Goal: Task Accomplishment & Management: Complete application form

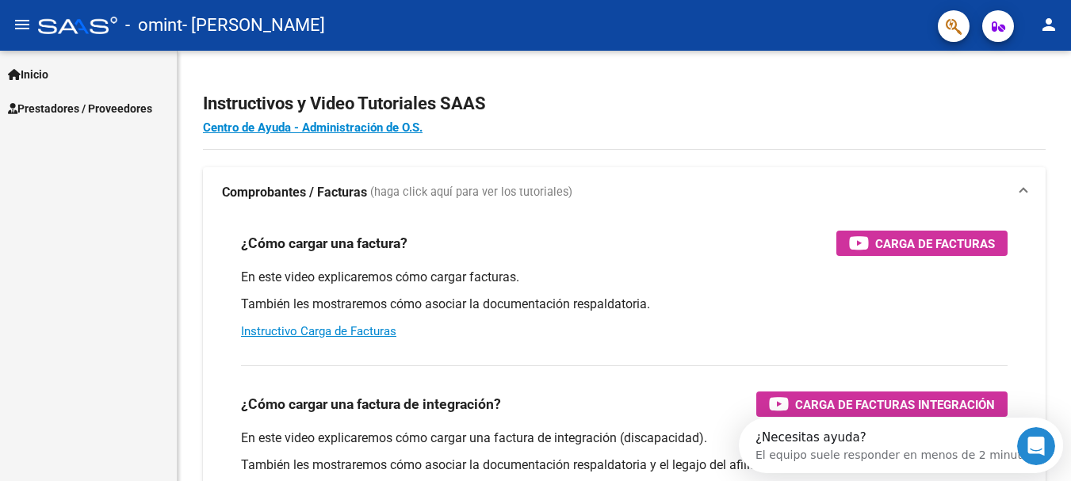
click at [86, 117] on span "Prestadores / Proveedores" at bounding box center [80, 108] width 144 height 17
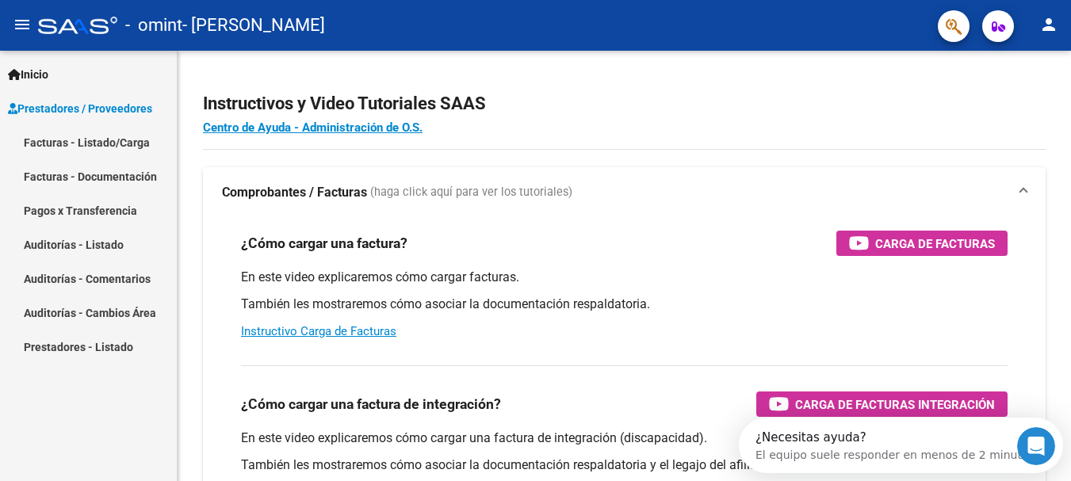
click at [101, 143] on link "Facturas - Listado/Carga" at bounding box center [88, 142] width 177 height 34
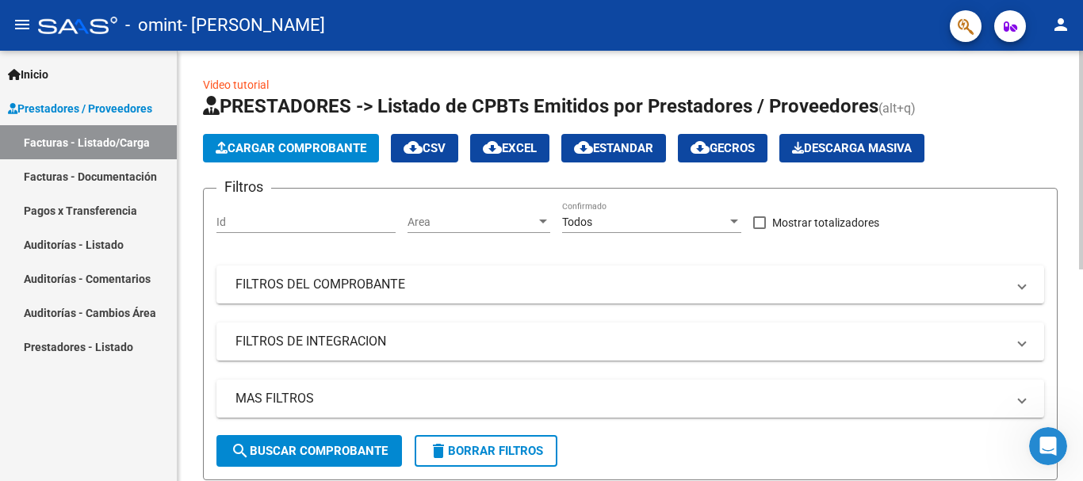
click at [287, 151] on span "Cargar Comprobante" at bounding box center [291, 148] width 151 height 14
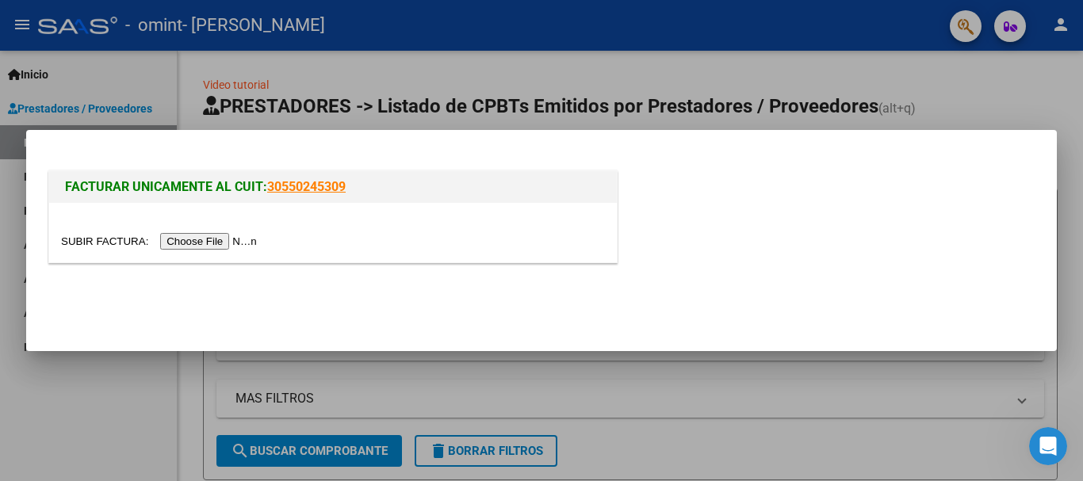
click at [211, 241] on input "file" at bounding box center [161, 241] width 201 height 17
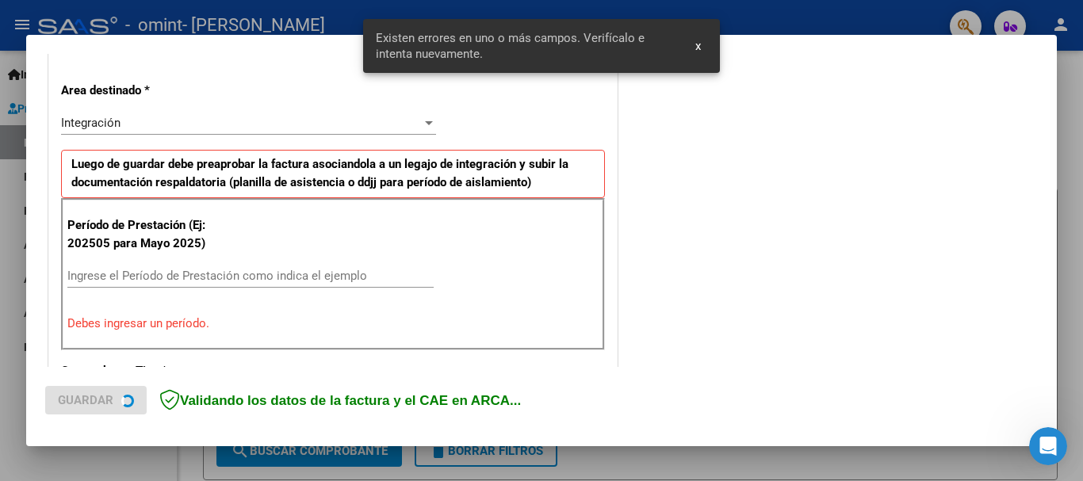
scroll to position [365, 0]
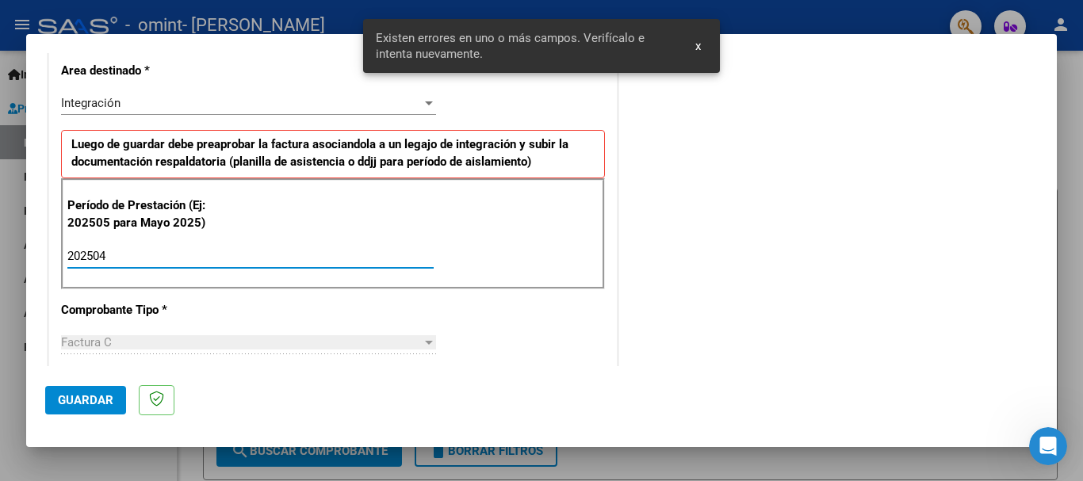
type input "202504"
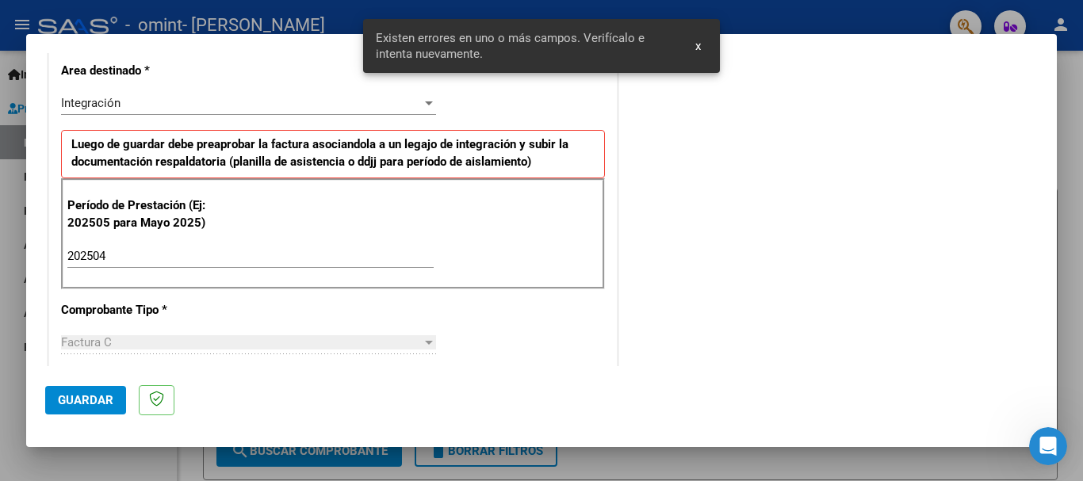
scroll to position [1030, 0]
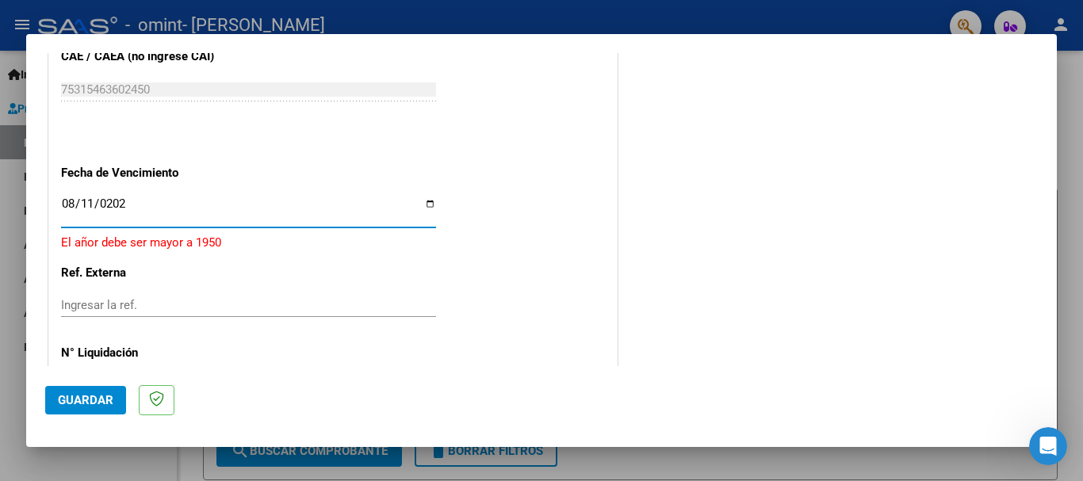
type input "[DATE]"
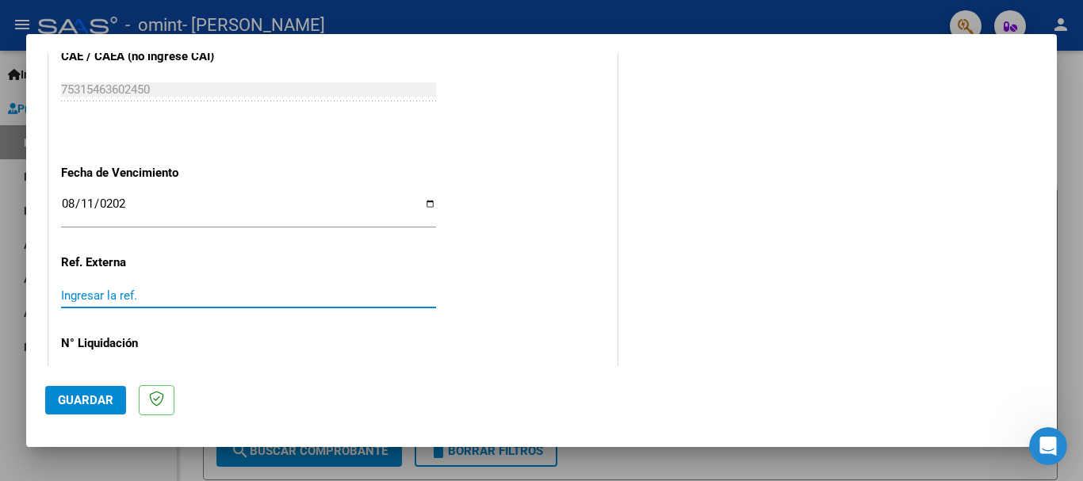
drag, startPoint x: 89, startPoint y: 388, endPoint x: 165, endPoint y: 389, distance: 76.1
click at [90, 388] on button "Guardar" at bounding box center [85, 400] width 81 height 29
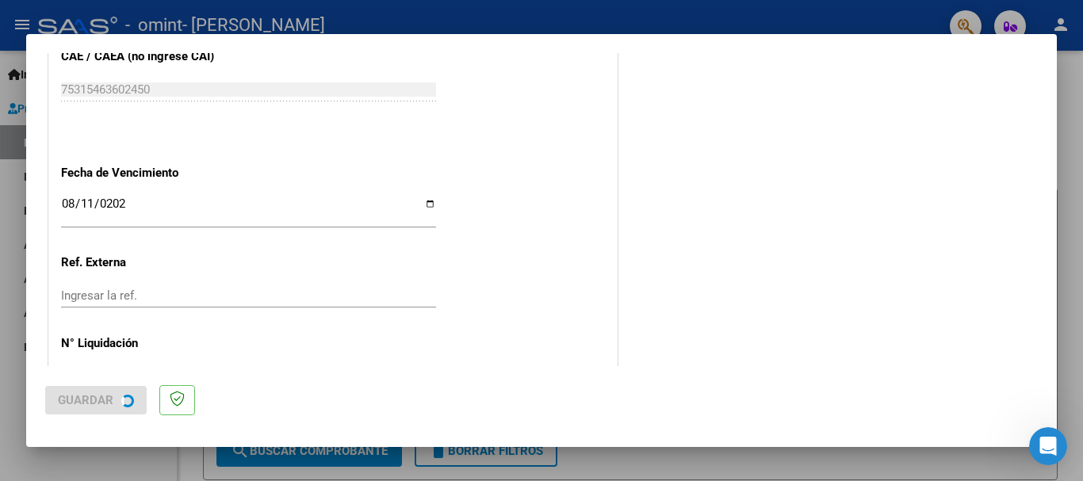
scroll to position [0, 0]
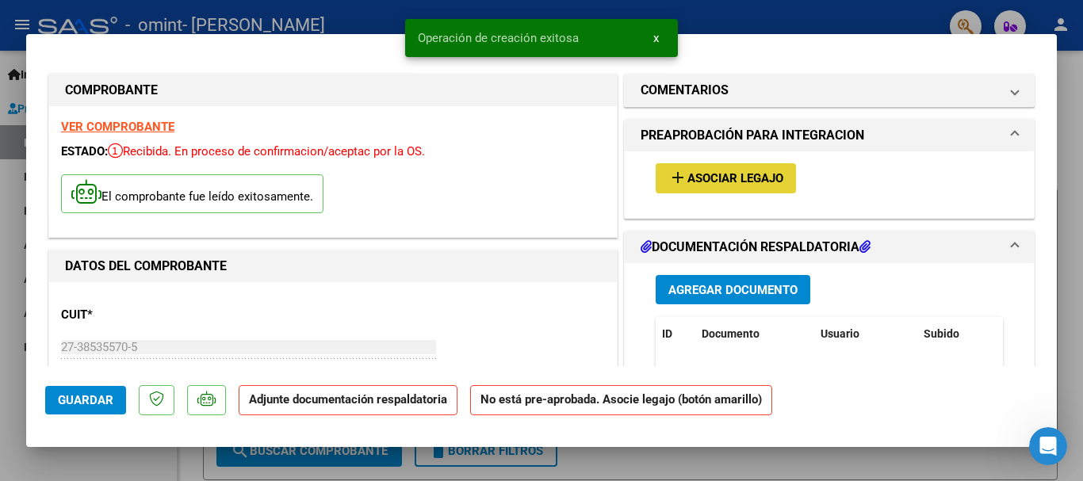
click at [759, 167] on button "add Asociar Legajo" at bounding box center [725, 177] width 140 height 29
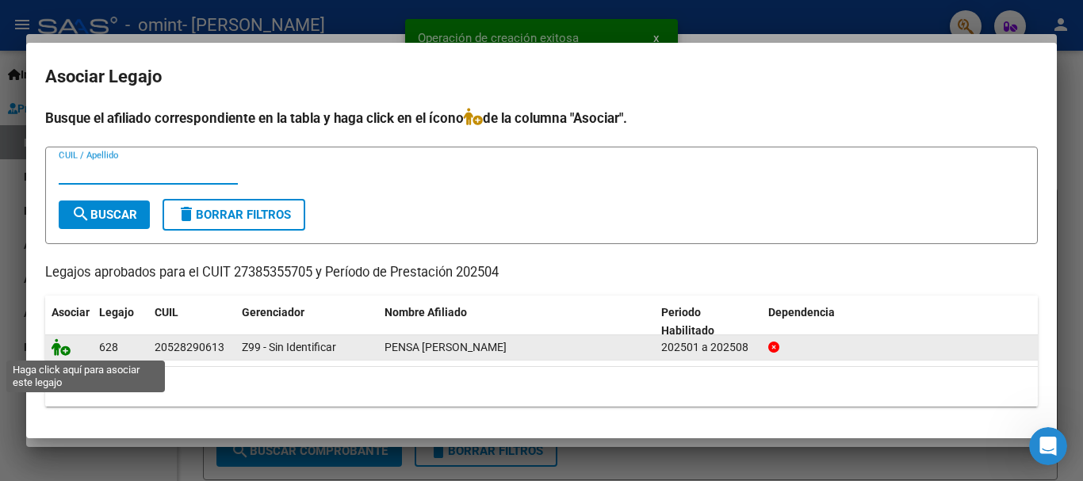
click at [59, 346] on icon at bounding box center [61, 346] width 19 height 17
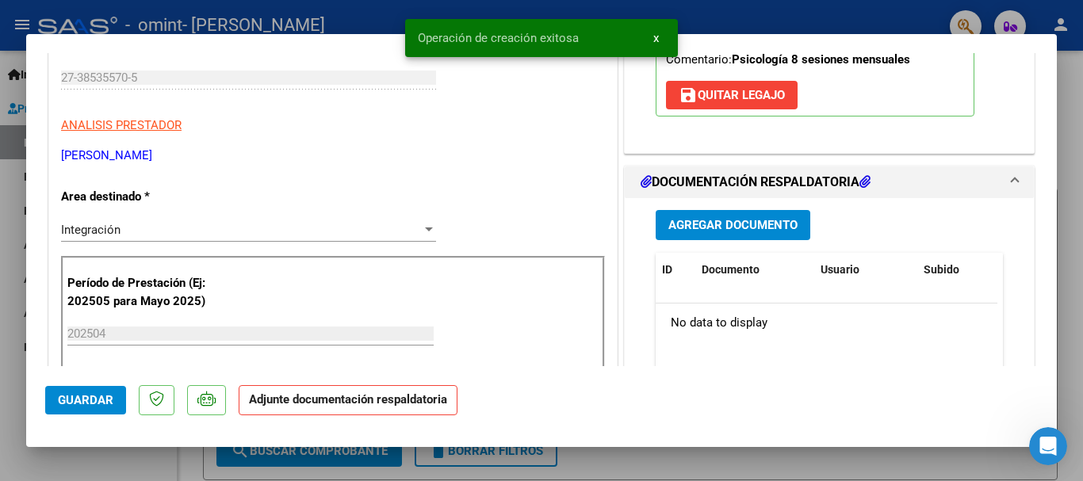
scroll to position [317, 0]
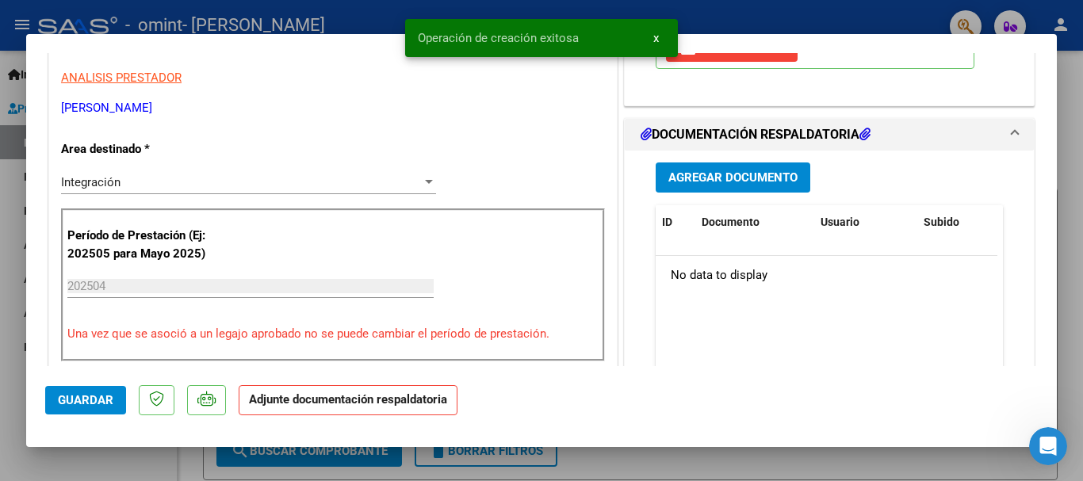
click at [746, 182] on span "Agregar Documento" at bounding box center [732, 178] width 129 height 14
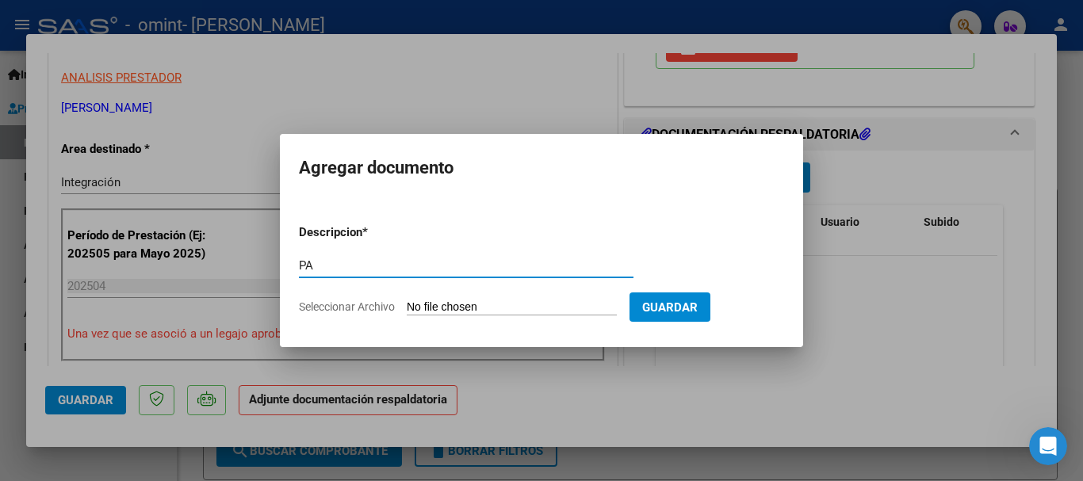
type input "PA"
click at [468, 299] on form "Descripcion * PA Escriba aquí una descripcion Seleccionar Archivo Guardar" at bounding box center [541, 270] width 485 height 116
click at [468, 308] on input "Seleccionar Archivo" at bounding box center [512, 307] width 210 height 15
type input "C:\fakepath\[PERSON_NAME] - PSP.pdf"
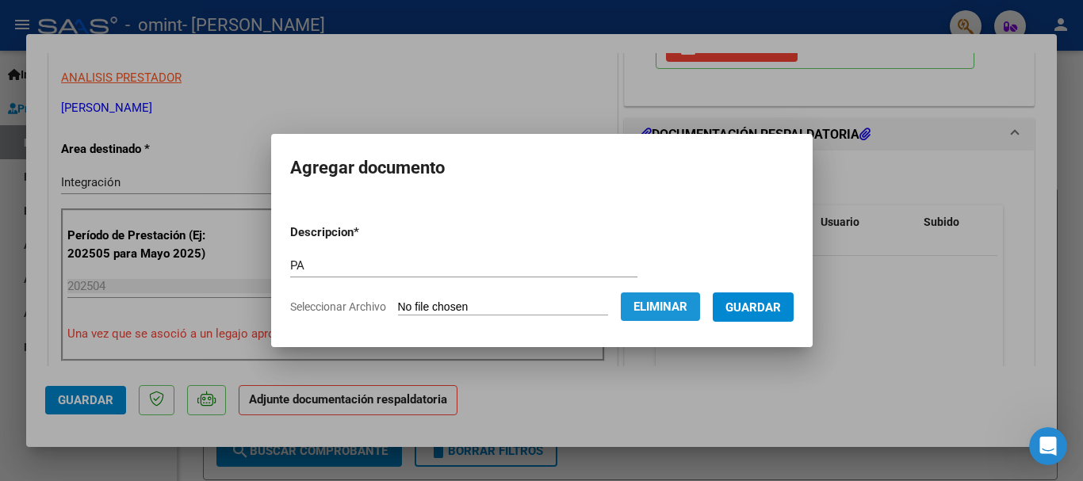
click at [678, 308] on span "Eliminar" at bounding box center [660, 307] width 54 height 14
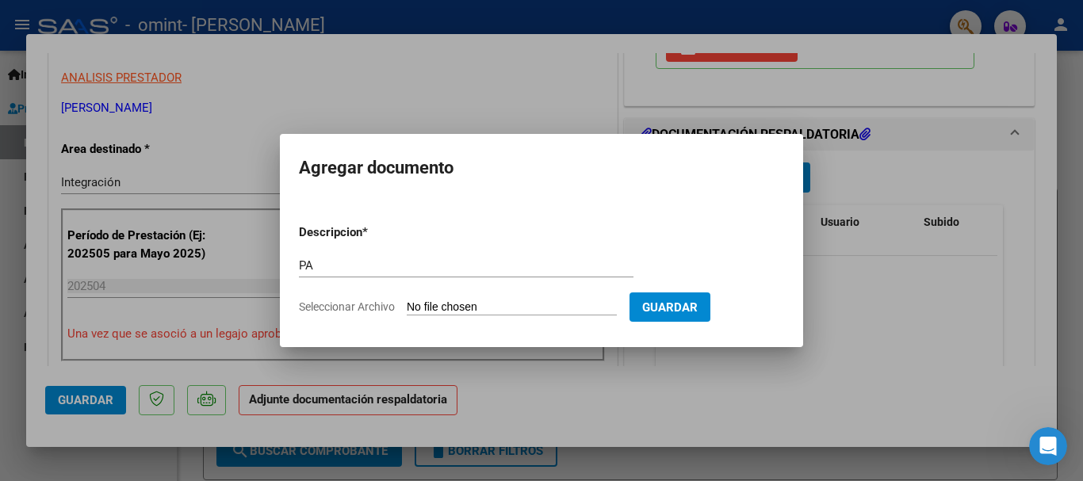
click at [487, 308] on input "Seleccionar Archivo" at bounding box center [512, 307] width 210 height 15
type input "C:\fakepath\[PERSON_NAME] - PSI.pdf"
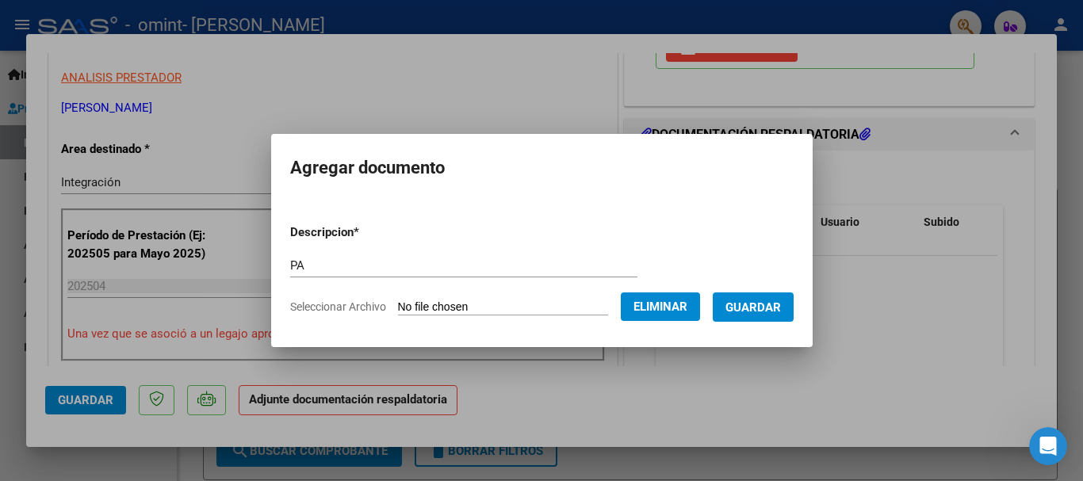
click at [770, 306] on span "Guardar" at bounding box center [752, 307] width 55 height 14
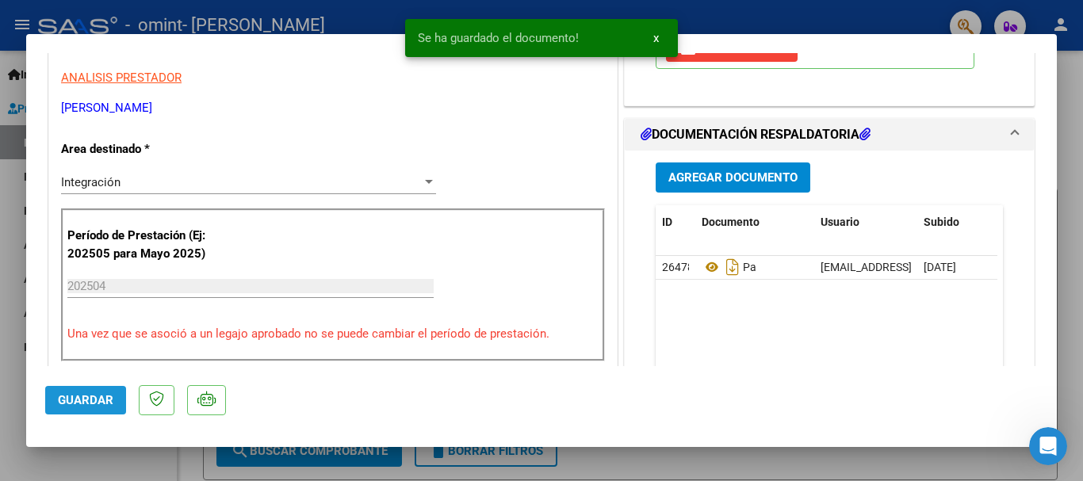
click at [86, 404] on span "Guardar" at bounding box center [85, 400] width 55 height 14
click at [78, 403] on span "Guardar" at bounding box center [85, 400] width 55 height 14
click at [132, 468] on div at bounding box center [541, 240] width 1083 height 481
type input "$ 0,00"
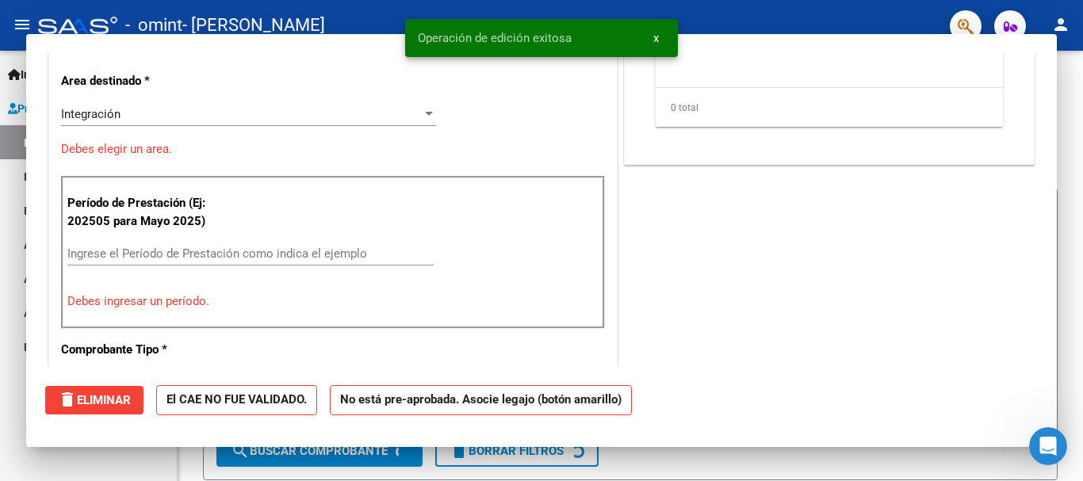
scroll to position [0, 0]
